Goal: Find contact information: Find contact information

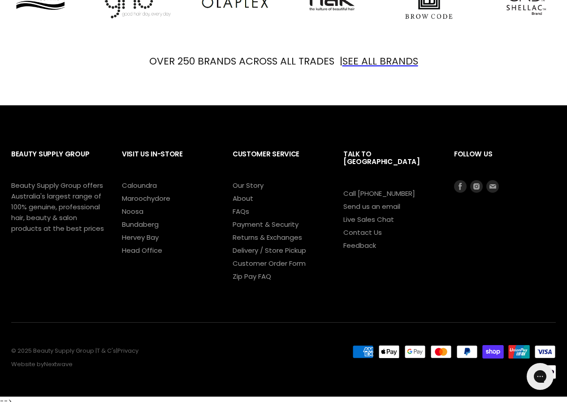
drag, startPoint x: 403, startPoint y: 178, endPoint x: 388, endPoint y: 176, distance: 14.6
click at [386, 179] on h2 "Talk to [GEOGRAPHIC_DATA]" at bounding box center [389, 165] width 93 height 45
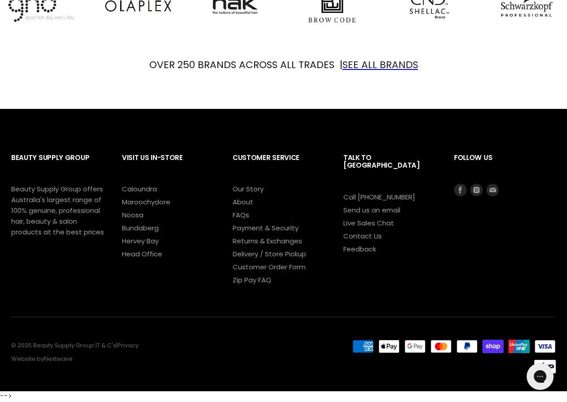
scroll to position [1014, 0]
drag, startPoint x: 358, startPoint y: 174, endPoint x: 417, endPoint y: 181, distance: 59.5
click at [400, 187] on div "Talk to [GEOGRAPHIC_DATA] Call [PHONE_NUMBER] Send us an email Live Sales Chat …" at bounding box center [394, 216] width 102 height 139
click at [408, 192] on li "Call [PHONE_NUMBER]" at bounding box center [389, 197] width 93 height 11
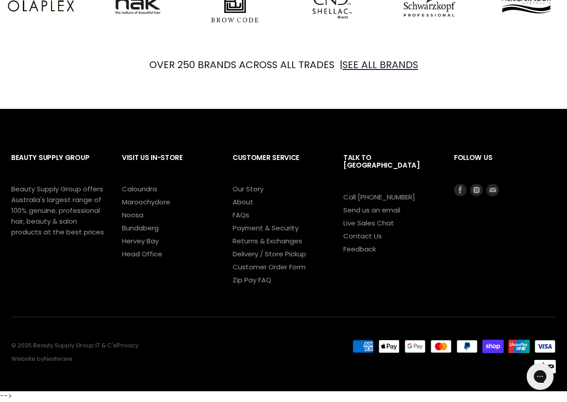
drag, startPoint x: 406, startPoint y: 180, endPoint x: 400, endPoint y: 188, distance: 9.6
click at [400, 188] on div "Talk to [GEOGRAPHIC_DATA] Call [PHONE_NUMBER] Send us an email Live Sales Chat …" at bounding box center [394, 216] width 102 height 139
copy div "Call [PHONE_NUMBER]"
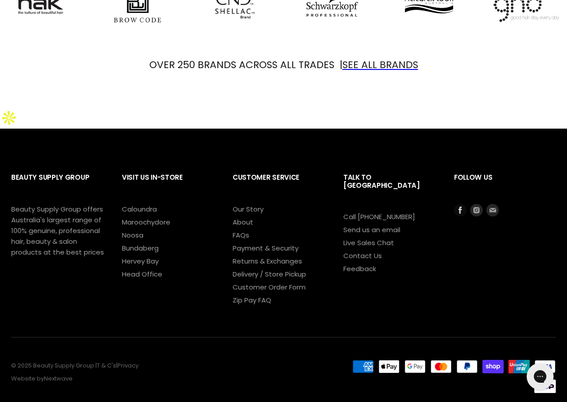
click at [458, 204] on icon "Footer" at bounding box center [460, 210] width 13 height 13
